Goal: Task Accomplishment & Management: Manage account settings

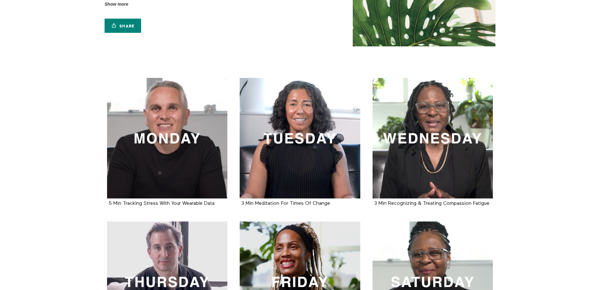
scroll to position [70, 0]
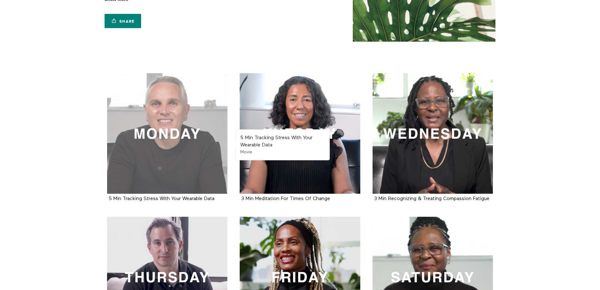
click at [184, 160] on div at bounding box center [167, 133] width 121 height 121
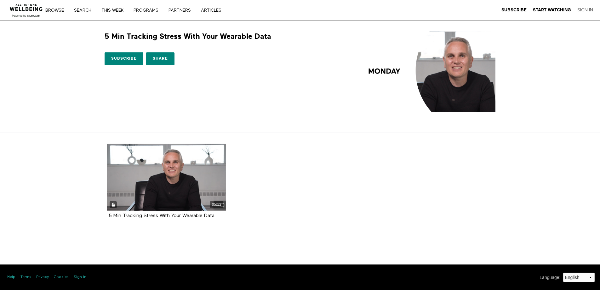
click at [585, 8] on link "Sign In" at bounding box center [586, 10] width 16 height 6
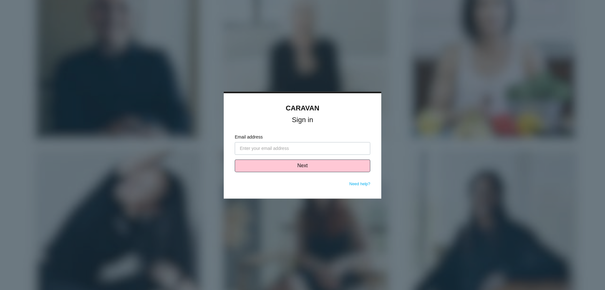
click at [343, 150] on input "Email address" at bounding box center [302, 148] width 135 height 13
